Goal: Check status

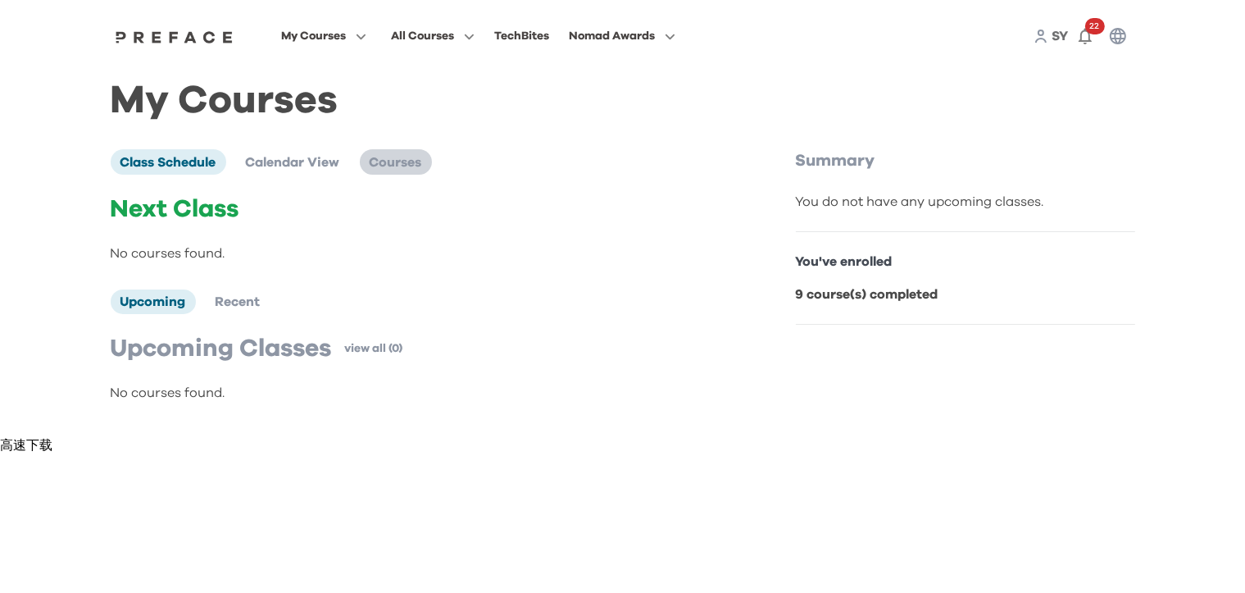
click at [405, 166] on span "Courses" at bounding box center [396, 162] width 52 height 13
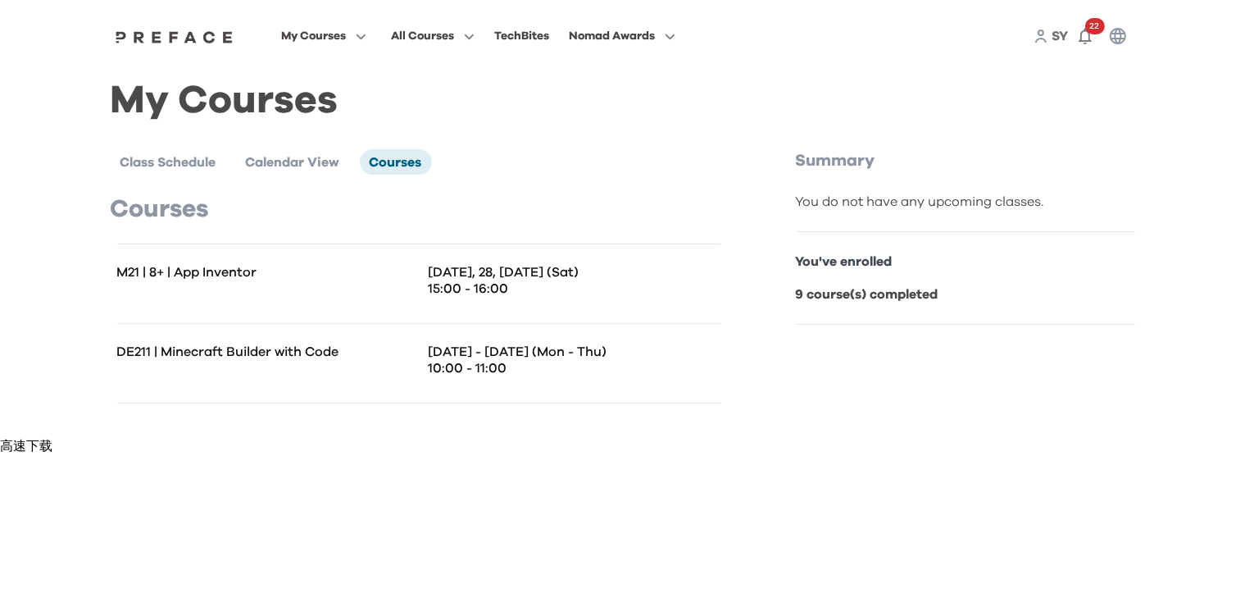
click at [498, 375] on p "10:00 - 11:00" at bounding box center [575, 368] width 292 height 16
click at [328, 187] on span at bounding box center [324, 194] width 154 height 46
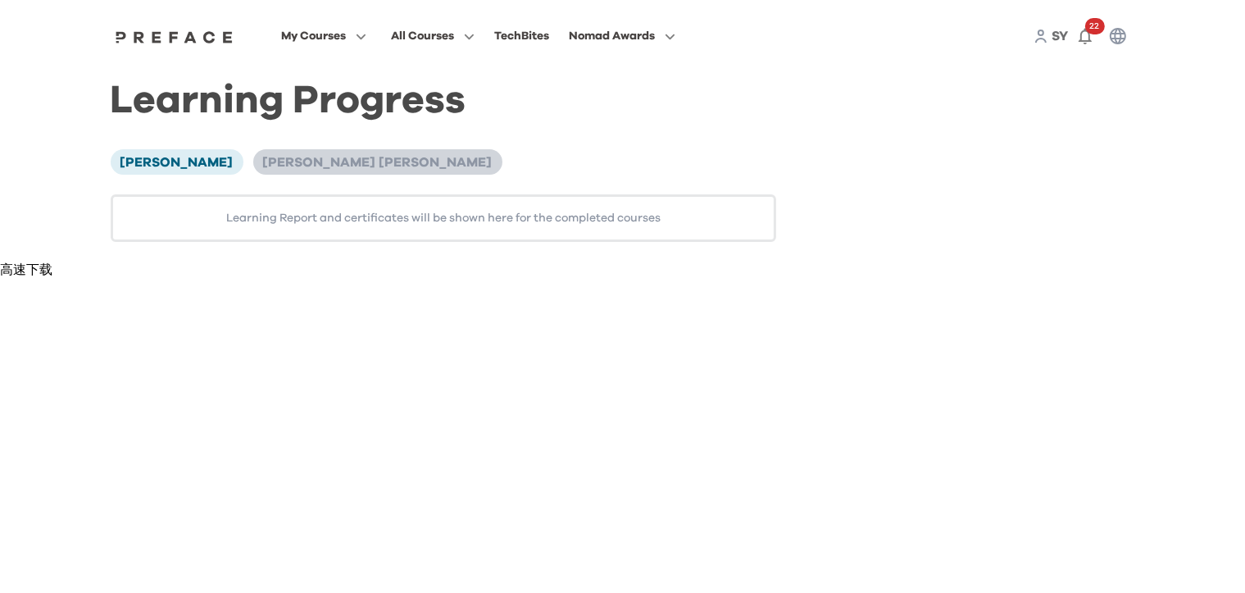
click at [308, 160] on span "[PERSON_NAME] [PERSON_NAME]" at bounding box center [378, 162] width 230 height 13
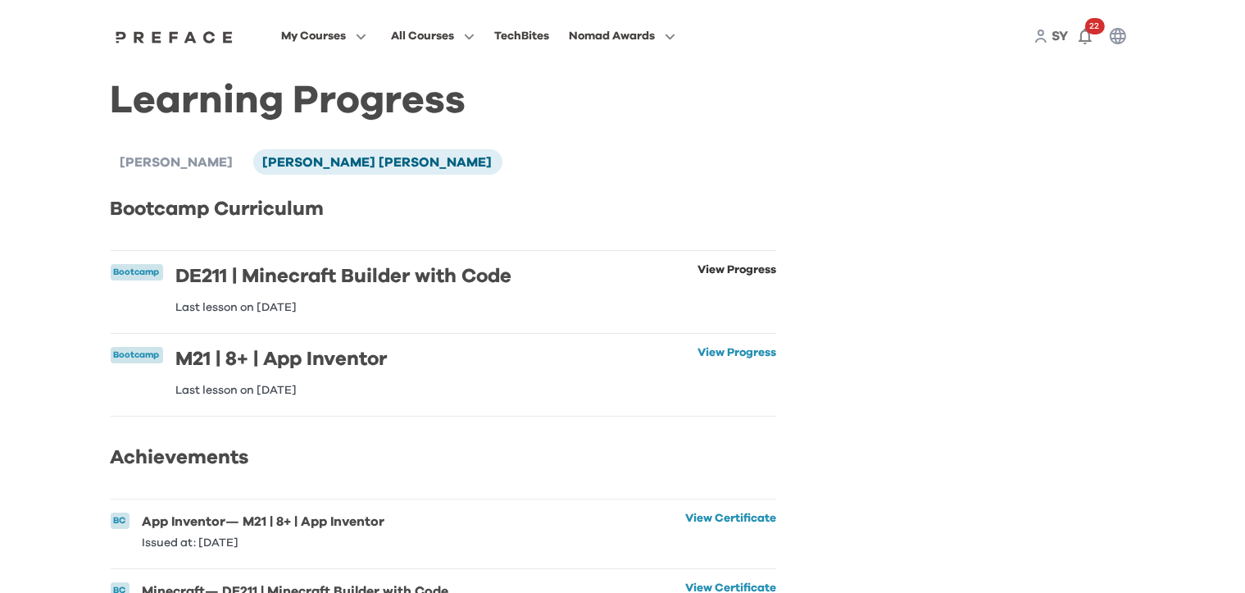
click at [720, 272] on link "View Progress" at bounding box center [737, 288] width 79 height 49
